Goal: Task Accomplishment & Management: Manage account settings

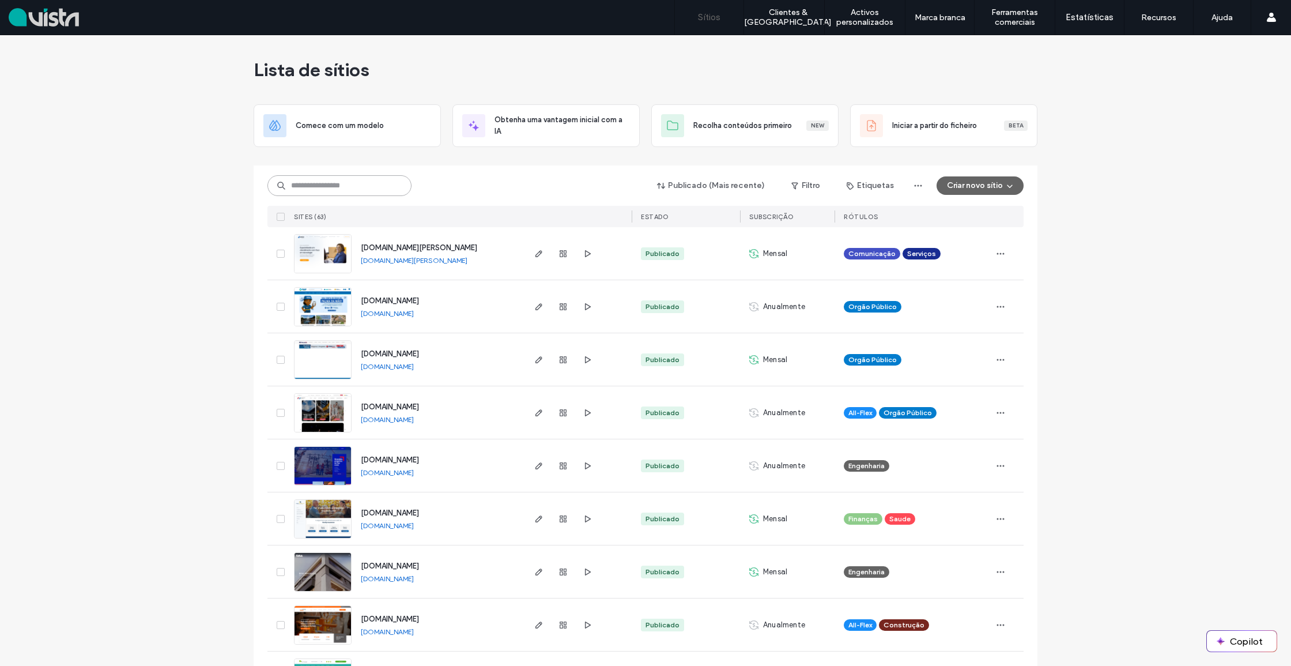
click at [382, 188] on input at bounding box center [339, 185] width 144 height 21
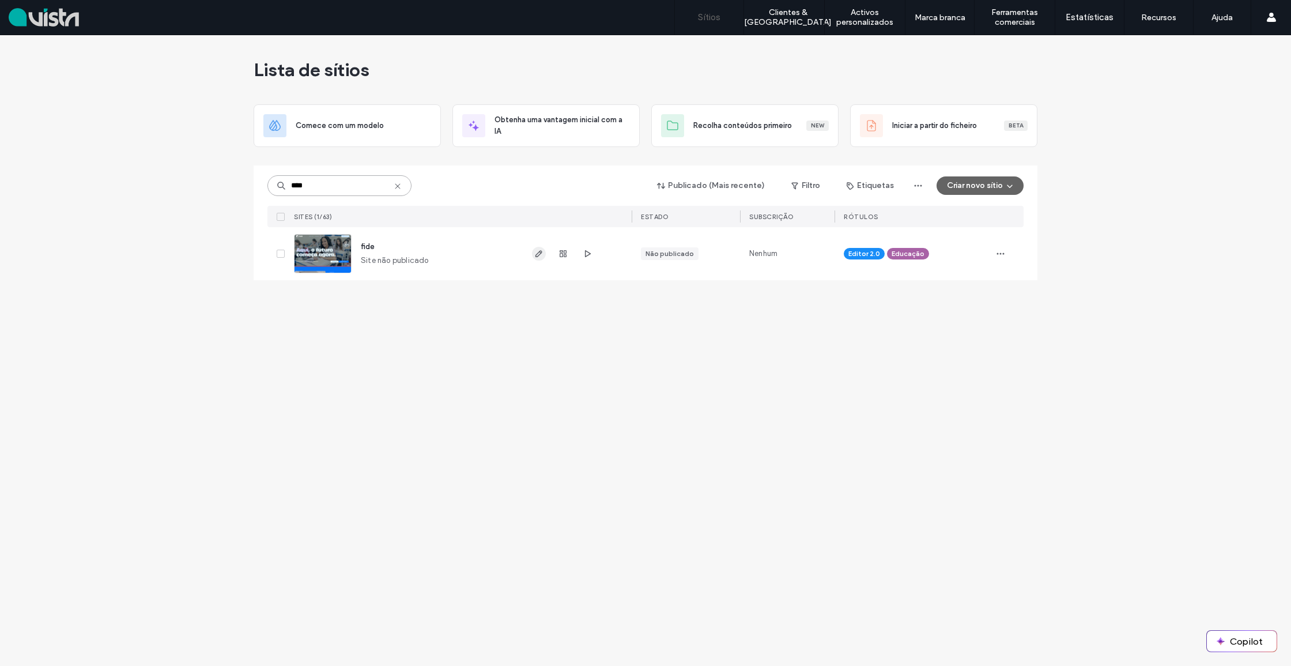
type input "****"
click at [541, 255] on icon "button" at bounding box center [538, 253] width 9 height 9
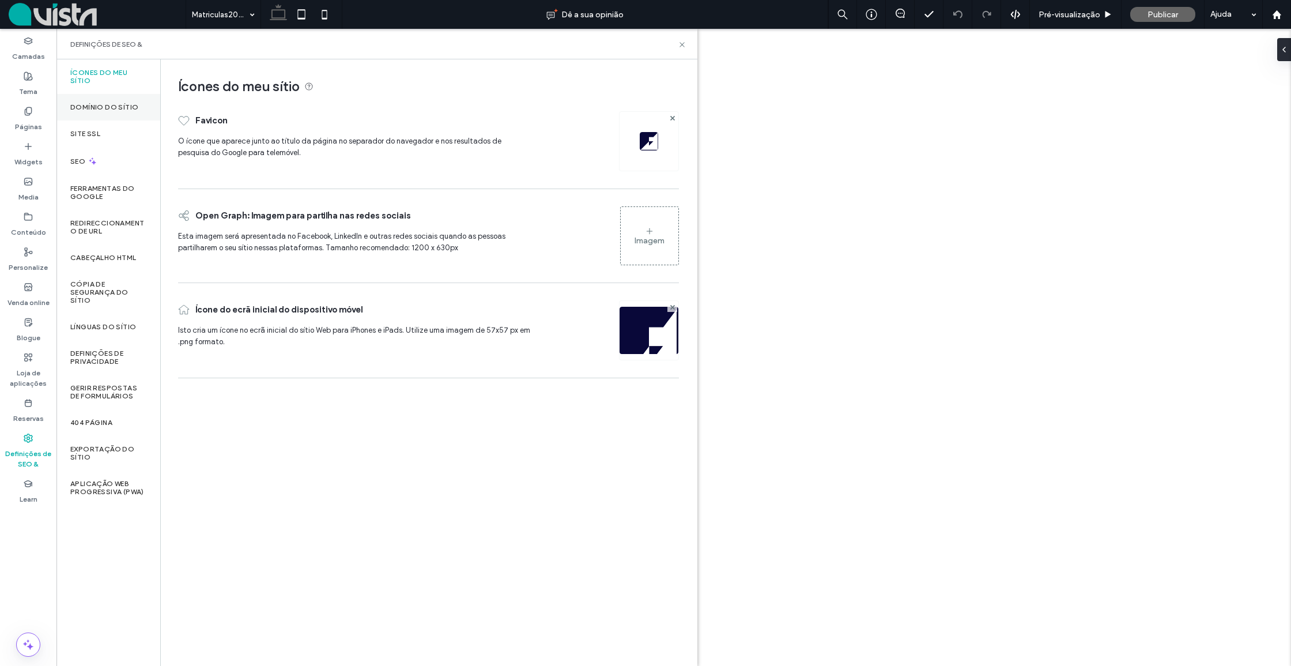
click at [114, 112] on div "Domínio do sítio" at bounding box center [108, 107] width 104 height 27
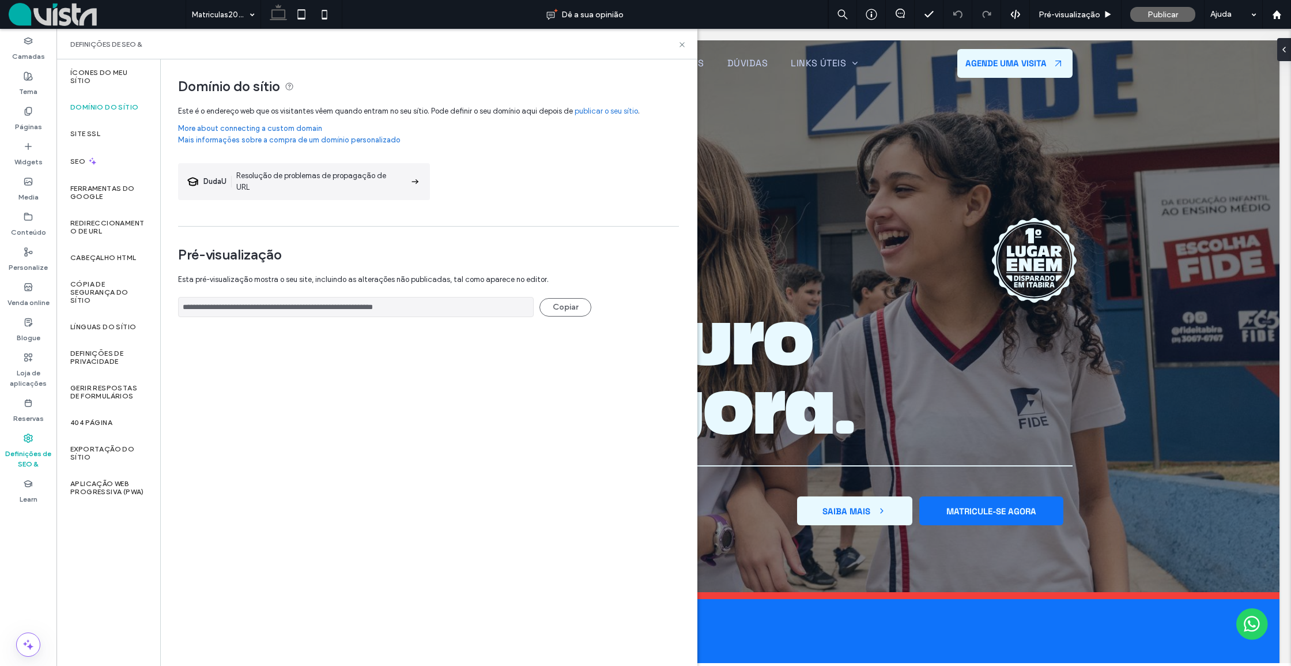
click at [286, 130] on link "More about connecting a custom domain" at bounding box center [428, 129] width 501 height 12
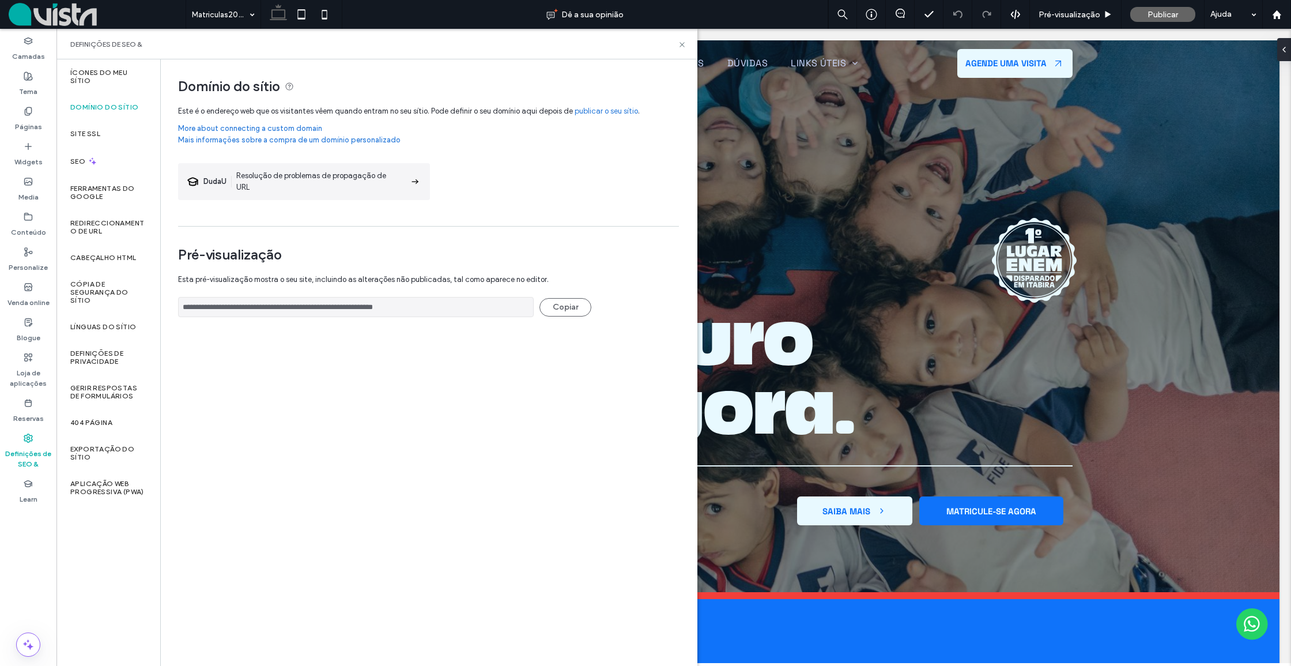
click at [607, 111] on link "publicar o seu sítio" at bounding box center [606, 111] width 63 height 12
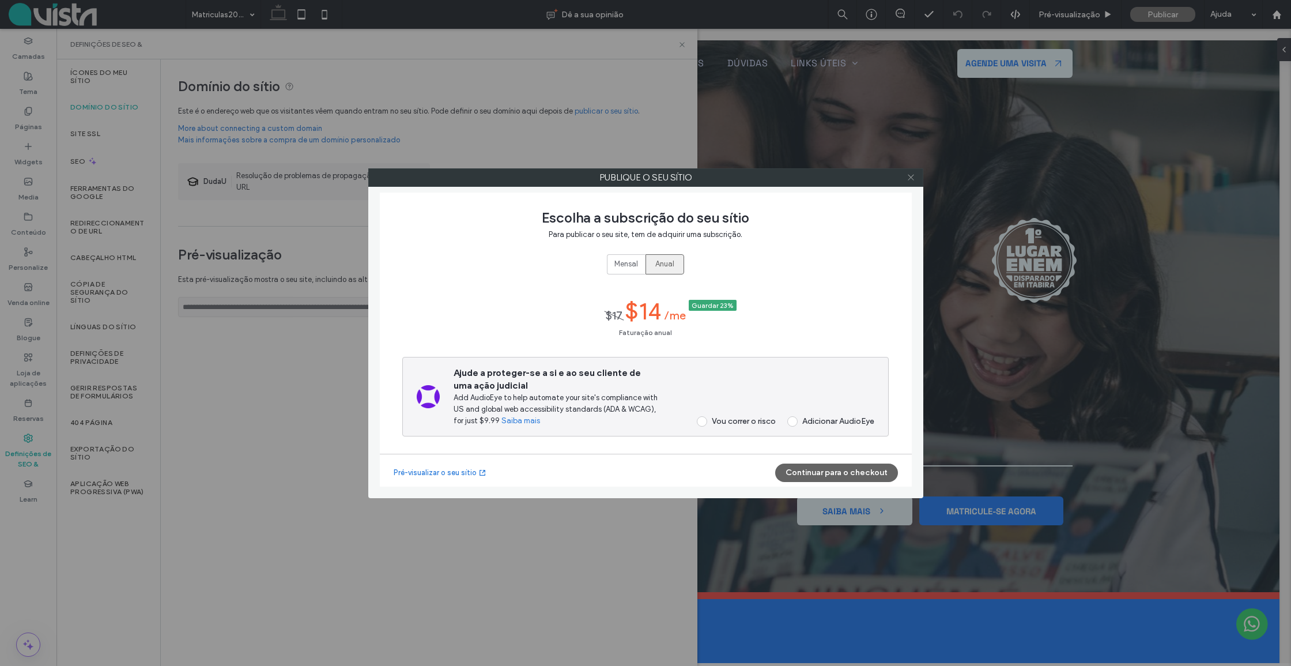
click at [914, 176] on icon at bounding box center [911, 177] width 9 height 9
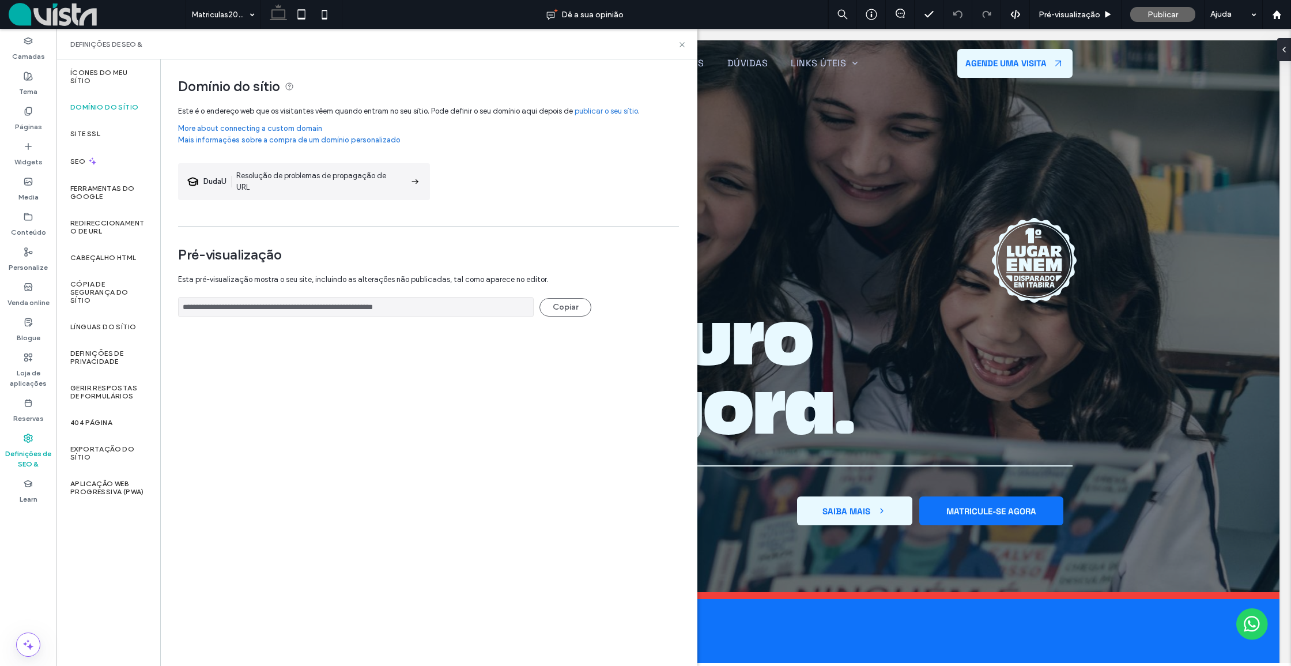
click at [282, 128] on link "More about connecting a custom domain" at bounding box center [428, 129] width 501 height 12
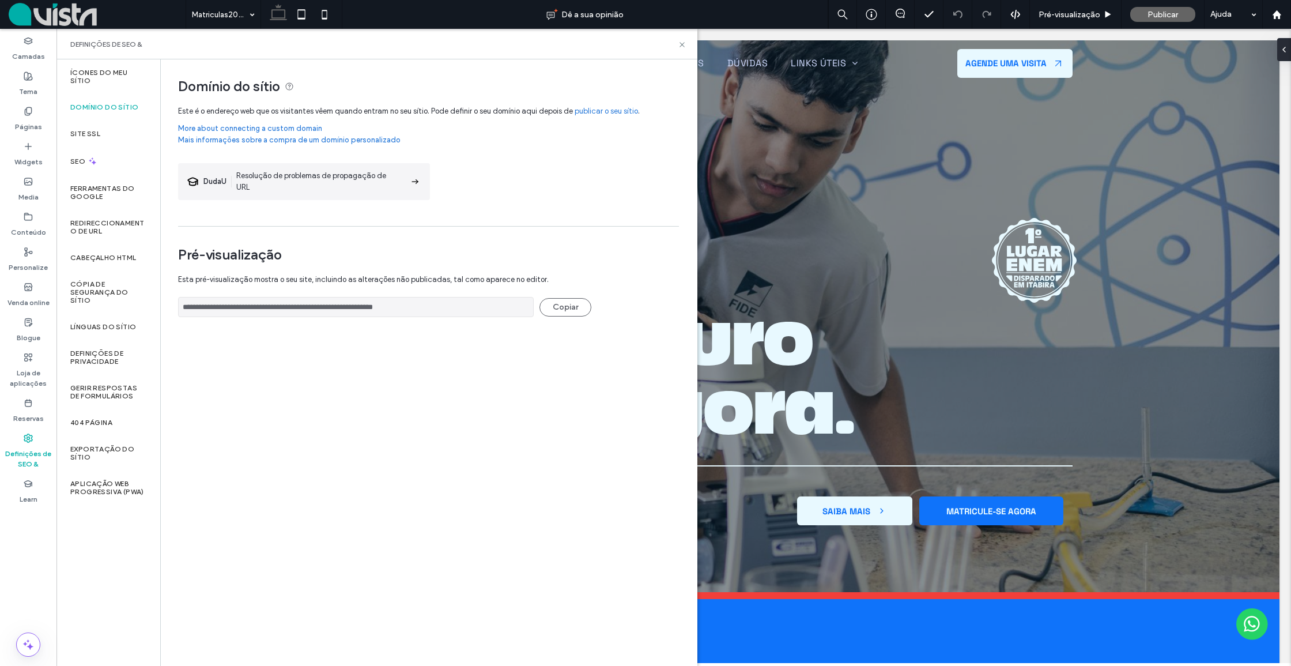
click at [315, 142] on link "Mais informações sobre a compra de um domínio personalizado" at bounding box center [428, 142] width 501 height 17
click at [318, 140] on link "Mais informações sobre a compra de um domínio personalizado" at bounding box center [428, 142] width 501 height 17
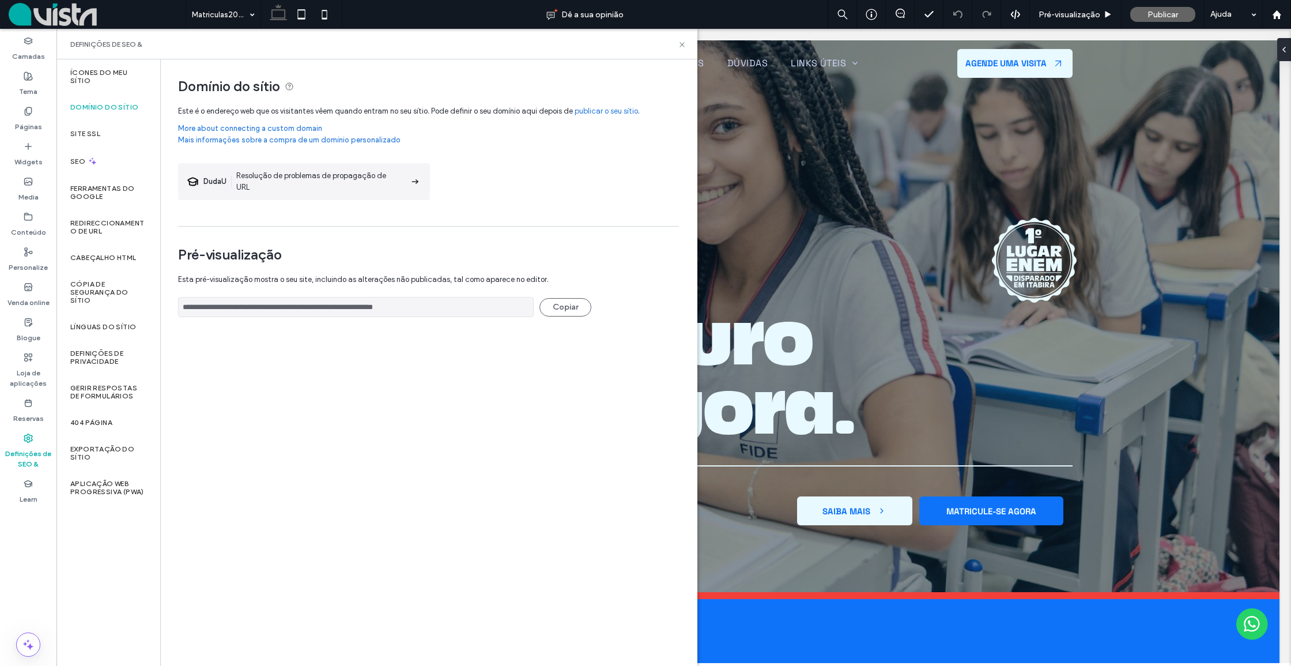
click at [266, 129] on link "More about connecting a custom domain" at bounding box center [428, 129] width 501 height 12
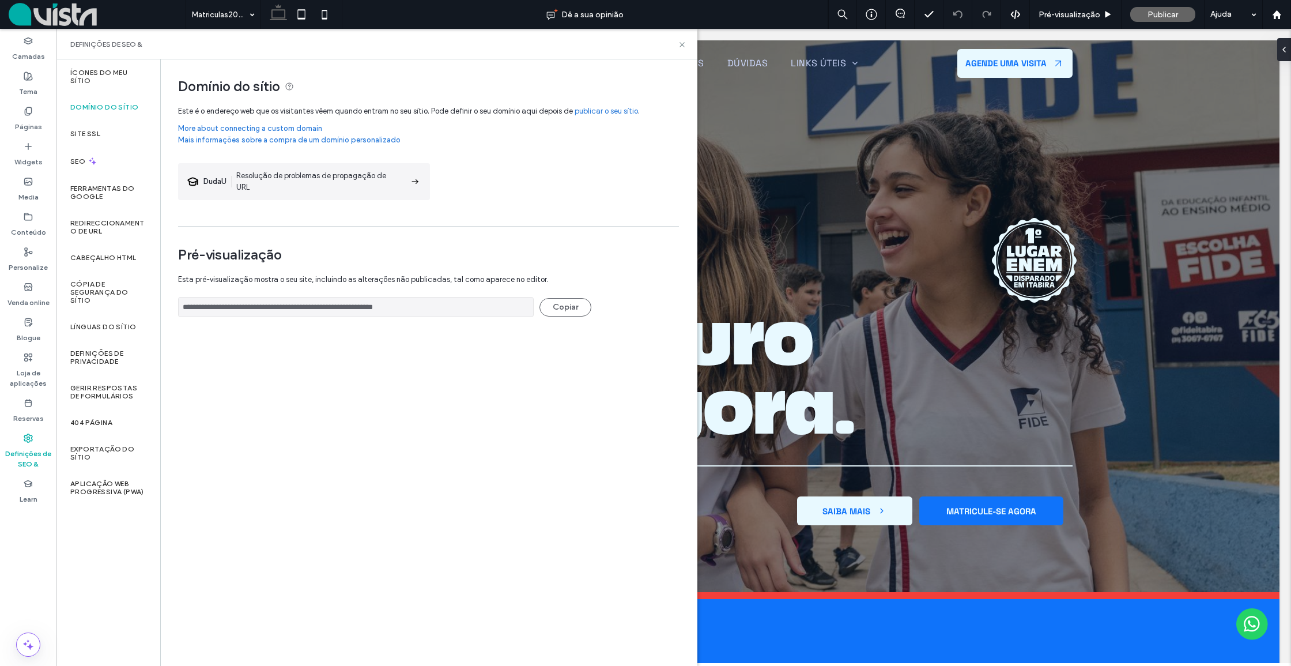
click at [248, 140] on link "Mais informações sobre a compra de um domínio personalizado" at bounding box center [428, 142] width 501 height 17
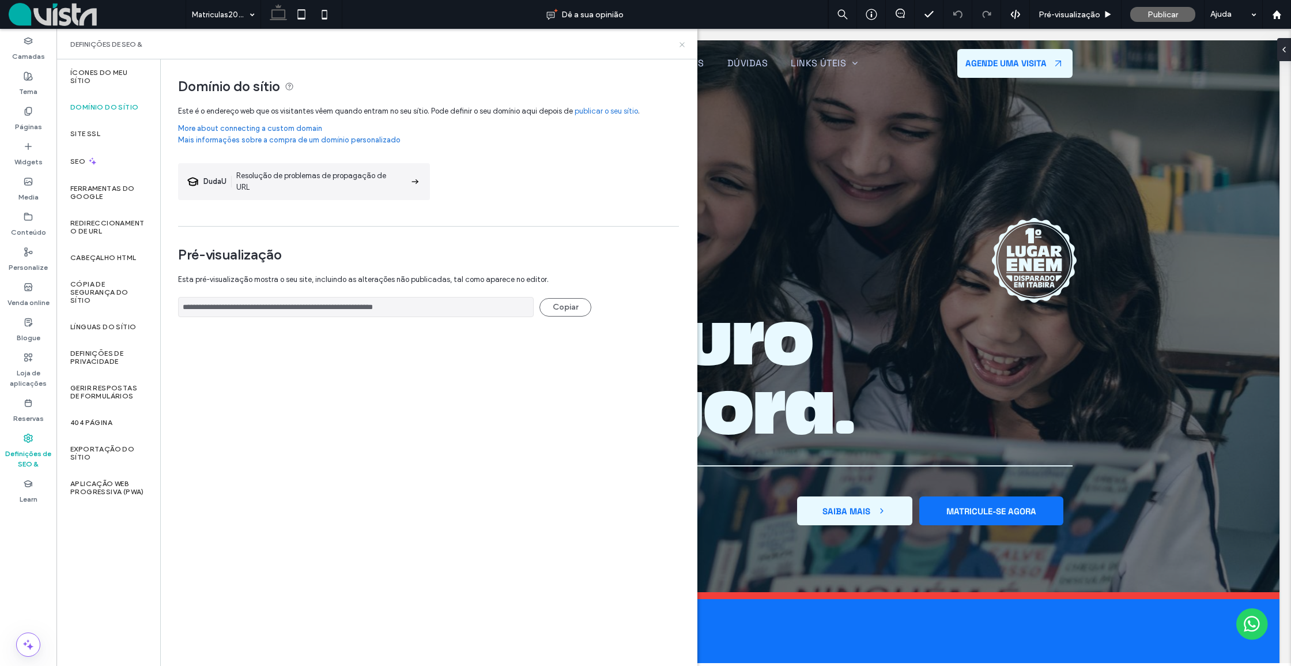
click at [683, 41] on icon at bounding box center [682, 44] width 9 height 9
